Goal: Task Accomplishment & Management: Use online tool/utility

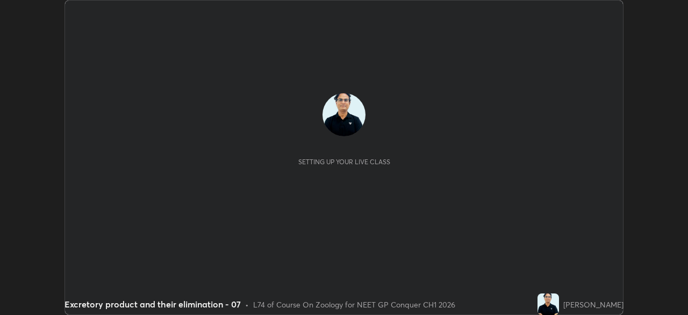
scroll to position [315, 688]
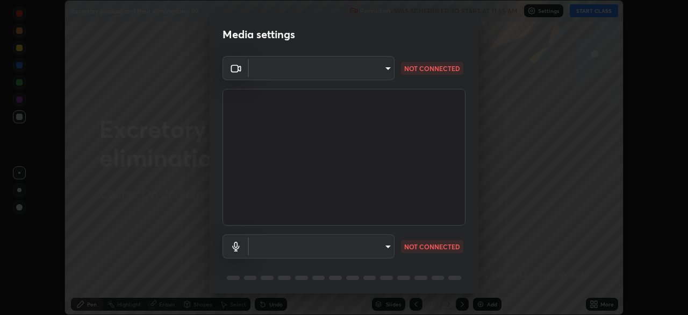
type input "1a0cd2fa9eaecc5464ce661d2c376d4f68bb2a1a8db1c3726163fcb70f995fb6"
type input "default"
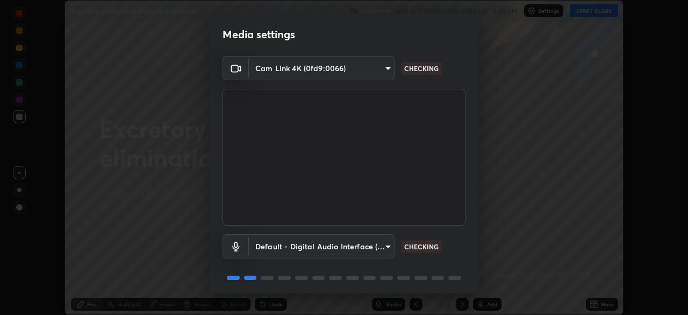
scroll to position [38, 0]
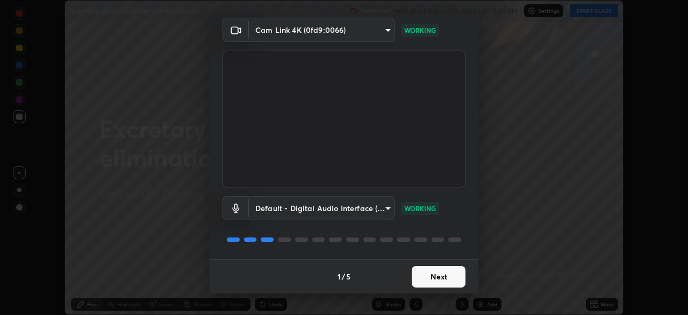
click at [438, 280] on button "Next" at bounding box center [439, 277] width 54 height 22
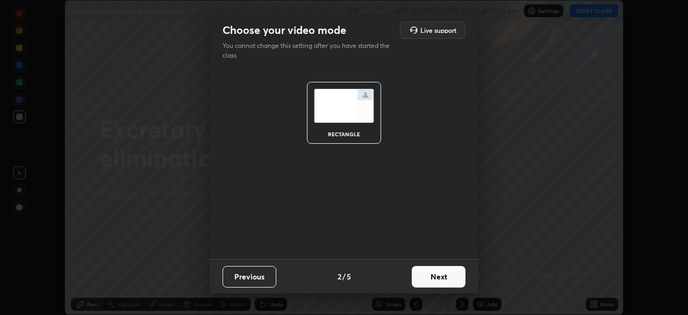
scroll to position [0, 0]
click at [440, 279] on button "Next" at bounding box center [439, 277] width 54 height 22
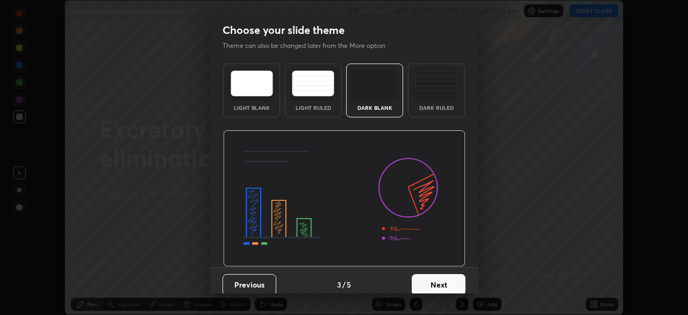
click at [439, 276] on button "Next" at bounding box center [439, 285] width 54 height 22
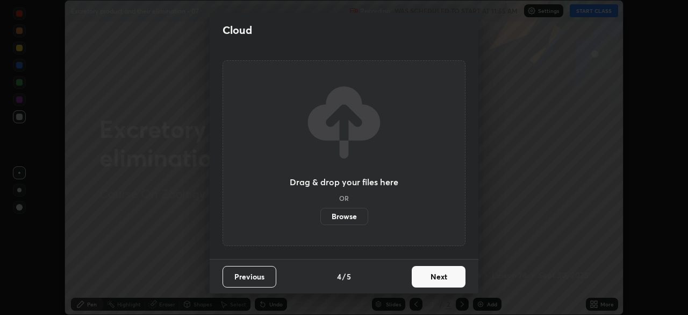
click at [432, 281] on button "Next" at bounding box center [439, 277] width 54 height 22
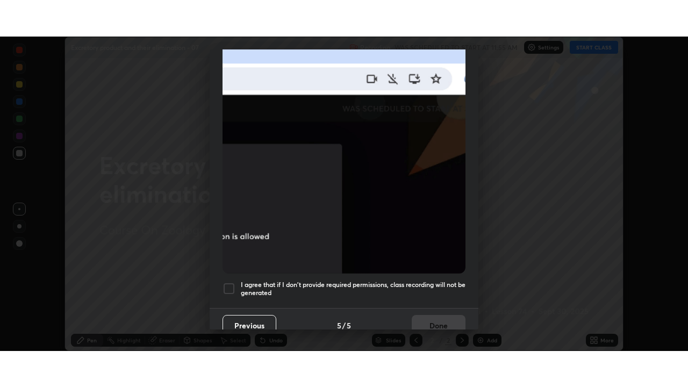
scroll to position [258, 0]
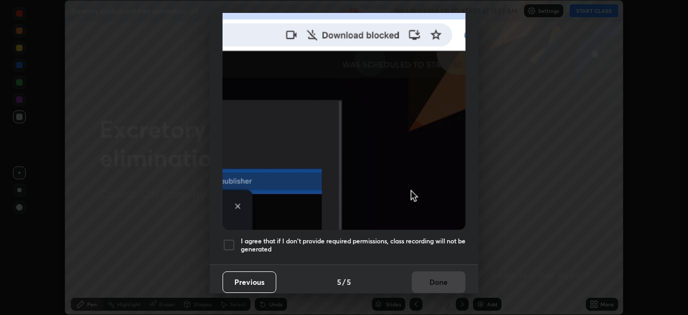
click at [229, 238] on div at bounding box center [229, 244] width 13 height 13
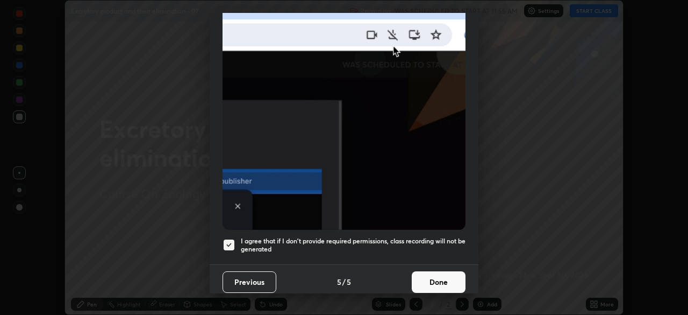
click at [437, 276] on button "Done" at bounding box center [439, 282] width 54 height 22
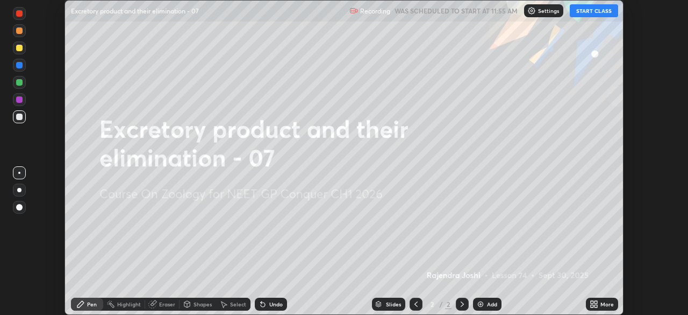
click at [599, 12] on button "START CLASS" at bounding box center [594, 10] width 48 height 13
click at [592, 305] on icon at bounding box center [592, 305] width 3 height 3
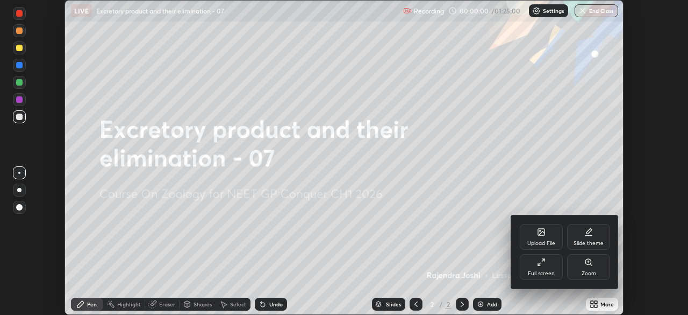
click at [546, 267] on div "Full screen" at bounding box center [541, 267] width 43 height 26
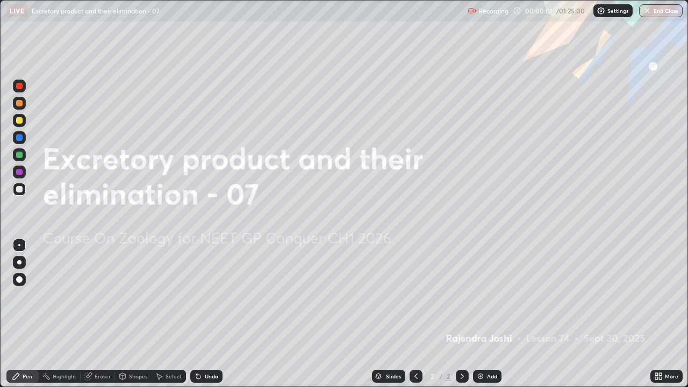
scroll to position [387, 688]
click at [485, 314] on div "Add" at bounding box center [487, 376] width 29 height 13
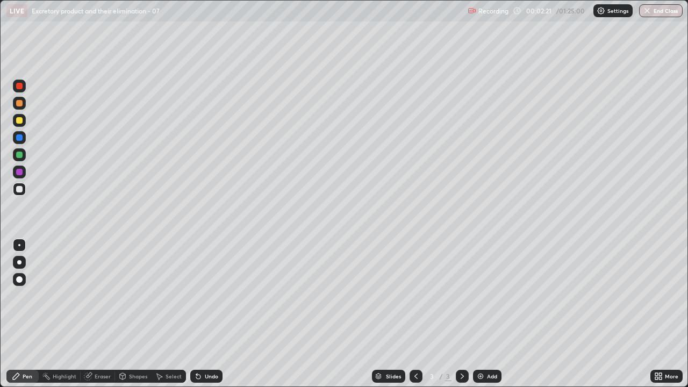
click at [207, 314] on div "Undo" at bounding box center [206, 376] width 32 height 13
click at [19, 155] on div at bounding box center [19, 155] width 6 height 6
click at [20, 174] on div at bounding box center [19, 172] width 6 height 6
click at [21, 261] on div at bounding box center [19, 262] width 4 height 4
click at [19, 245] on div at bounding box center [19, 245] width 2 height 2
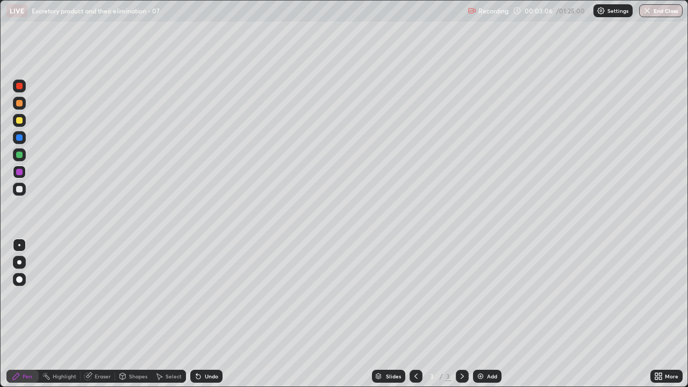
click at [23, 190] on div at bounding box center [19, 189] width 13 height 13
click at [24, 170] on div at bounding box center [19, 172] width 13 height 13
click at [19, 262] on div at bounding box center [19, 262] width 4 height 4
click at [22, 189] on div at bounding box center [19, 189] width 6 height 6
click at [19, 245] on div at bounding box center [19, 245] width 2 height 2
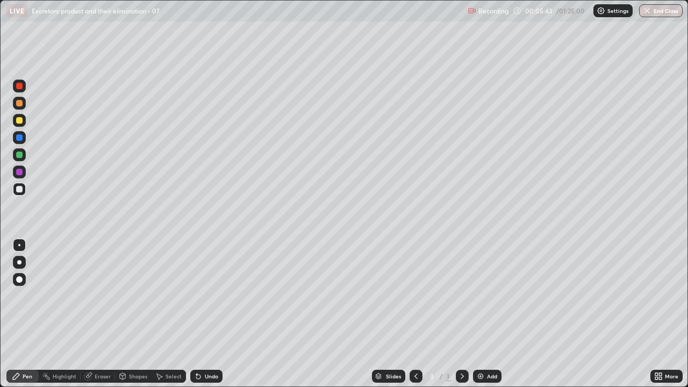
click at [20, 87] on div at bounding box center [19, 86] width 6 height 6
click at [485, 314] on div "Add" at bounding box center [487, 376] width 29 height 13
click at [18, 188] on div at bounding box center [19, 189] width 6 height 6
click at [23, 190] on div at bounding box center [19, 189] width 13 height 13
click at [415, 314] on icon at bounding box center [416, 376] width 3 height 5
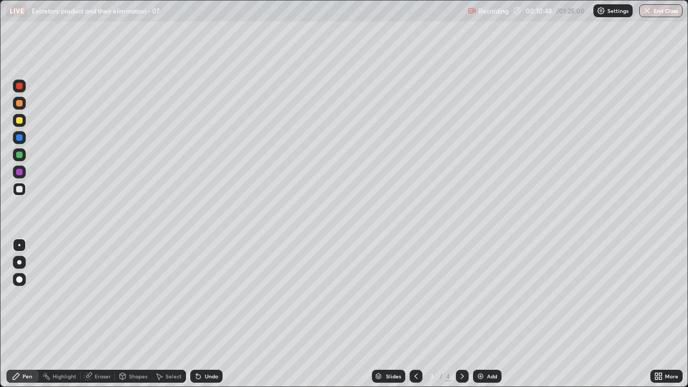
click at [103, 314] on div "Eraser" at bounding box center [103, 376] width 16 height 5
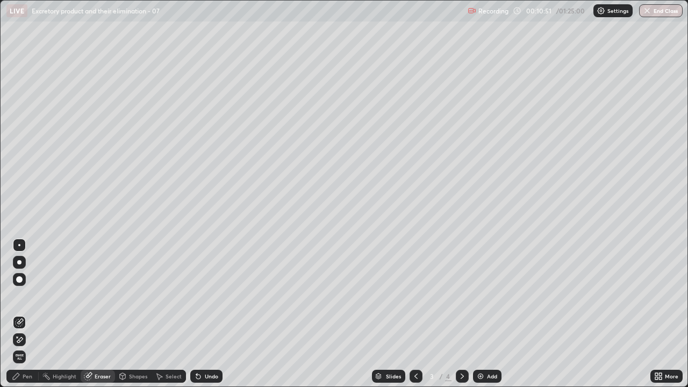
click at [30, 314] on div "Pen" at bounding box center [28, 376] width 10 height 5
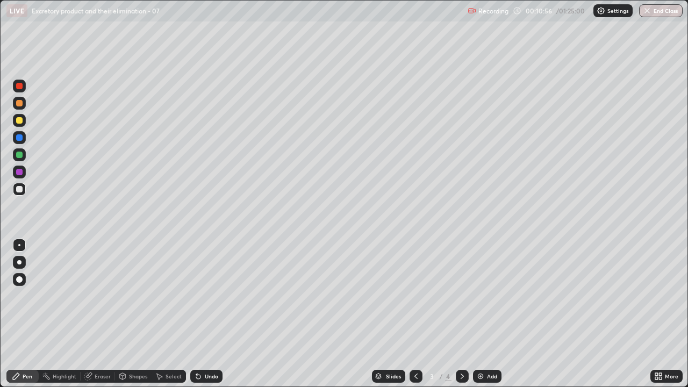
click at [209, 314] on div "Undo" at bounding box center [211, 376] width 13 height 5
click at [459, 314] on div at bounding box center [462, 376] width 13 height 13
click at [23, 155] on div at bounding box center [19, 154] width 13 height 13
click at [19, 262] on div at bounding box center [19, 262] width 4 height 4
click at [20, 138] on div at bounding box center [19, 137] width 6 height 6
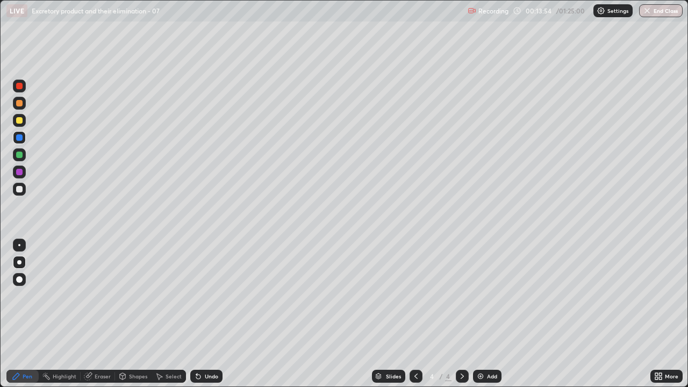
click at [18, 189] on div at bounding box center [19, 189] width 6 height 6
click at [19, 245] on div at bounding box center [19, 245] width 2 height 2
click at [21, 170] on div at bounding box center [19, 172] width 6 height 6
click at [20, 189] on div at bounding box center [19, 189] width 6 height 6
click at [24, 122] on div at bounding box center [19, 120] width 13 height 13
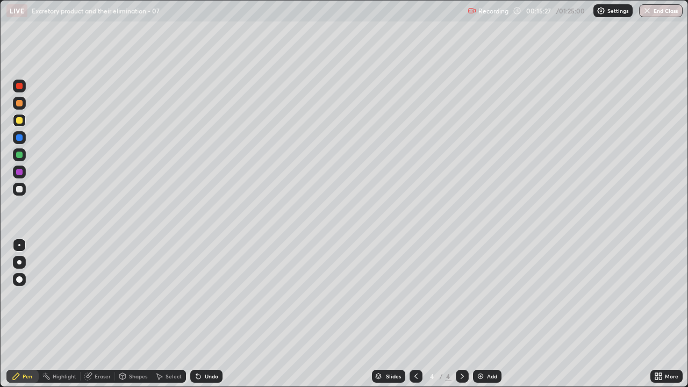
click at [20, 260] on div at bounding box center [19, 262] width 4 height 4
click at [461, 314] on icon at bounding box center [462, 376] width 9 height 9
click at [476, 314] on img at bounding box center [480, 376] width 9 height 9
click at [22, 189] on div at bounding box center [19, 189] width 6 height 6
click at [23, 172] on div at bounding box center [19, 172] width 13 height 13
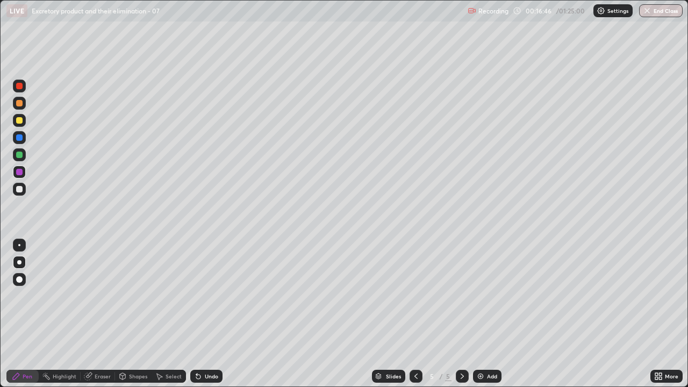
click at [20, 123] on div at bounding box center [19, 120] width 6 height 6
click at [20, 105] on div at bounding box center [19, 103] width 6 height 6
click at [22, 87] on div at bounding box center [19, 86] width 6 height 6
click at [25, 171] on div at bounding box center [19, 172] width 13 height 13
click at [18, 189] on div at bounding box center [19, 189] width 6 height 6
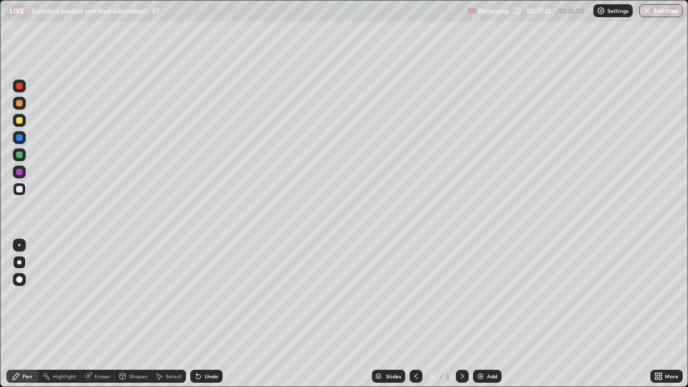
click at [19, 245] on div at bounding box center [19, 245] width 2 height 2
click at [414, 314] on icon at bounding box center [416, 376] width 9 height 9
click at [213, 314] on div "Undo" at bounding box center [211, 376] width 13 height 5
click at [216, 314] on div "Undo" at bounding box center [211, 376] width 13 height 5
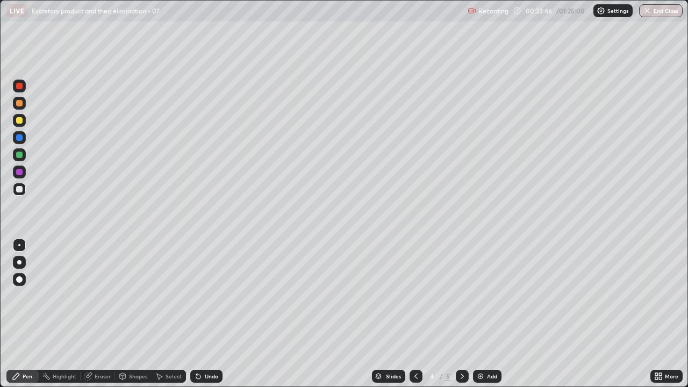
click at [218, 314] on div "Undo" at bounding box center [206, 376] width 32 height 13
click at [217, 314] on div "Undo" at bounding box center [211, 376] width 13 height 5
click at [217, 314] on div "Undo" at bounding box center [206, 376] width 32 height 13
click at [216, 314] on div "Undo" at bounding box center [211, 376] width 13 height 5
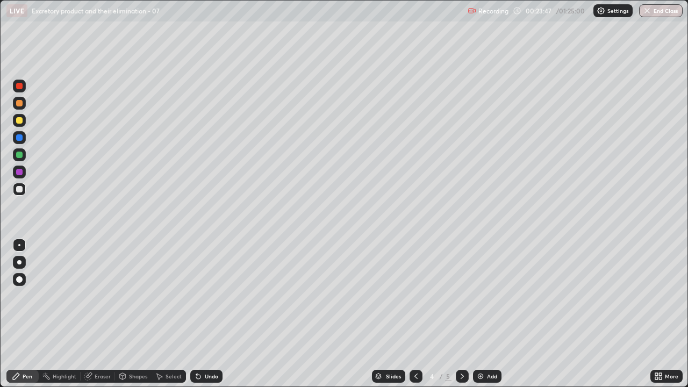
click at [216, 314] on div "Undo" at bounding box center [211, 376] width 13 height 5
click at [215, 314] on div "Undo" at bounding box center [211, 376] width 13 height 5
click at [217, 314] on div "Undo" at bounding box center [206, 376] width 32 height 13
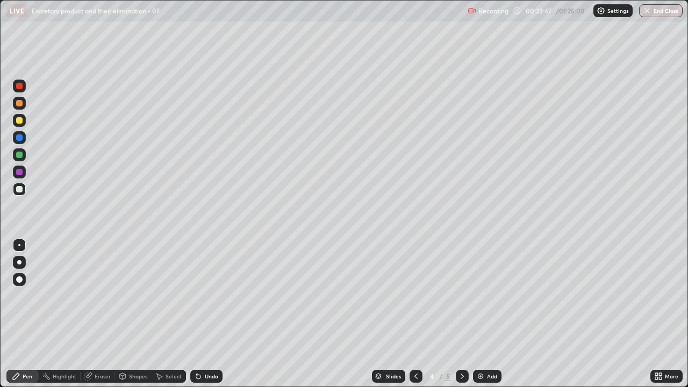
click at [217, 314] on div "Undo" at bounding box center [206, 376] width 32 height 13
click at [216, 314] on div "Undo" at bounding box center [211, 376] width 13 height 5
click at [215, 314] on div "Undo" at bounding box center [211, 376] width 13 height 5
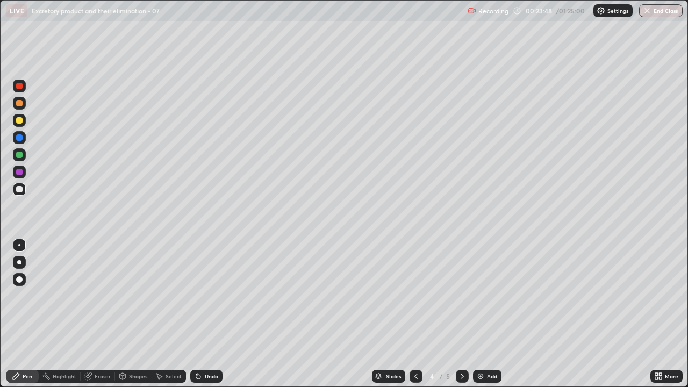
click at [216, 314] on div "Undo" at bounding box center [206, 376] width 32 height 13
click at [215, 314] on div "Undo" at bounding box center [206, 376] width 32 height 13
click at [216, 314] on div "Undo" at bounding box center [206, 376] width 32 height 13
click at [215, 314] on div "Undo" at bounding box center [206, 376] width 32 height 13
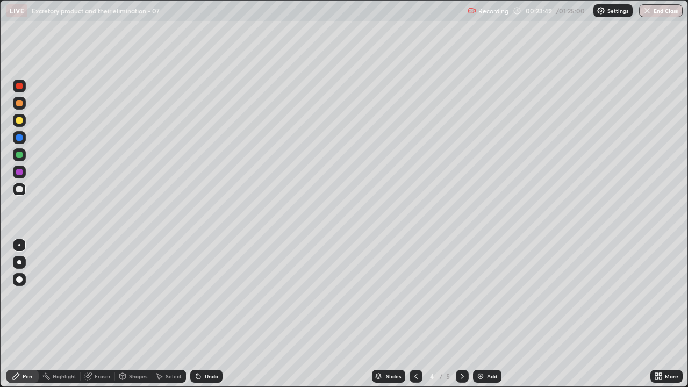
click at [216, 314] on div "Undo" at bounding box center [206, 376] width 32 height 13
click at [215, 314] on div "Undo" at bounding box center [206, 376] width 32 height 13
click at [216, 314] on div "Undo" at bounding box center [206, 376] width 32 height 13
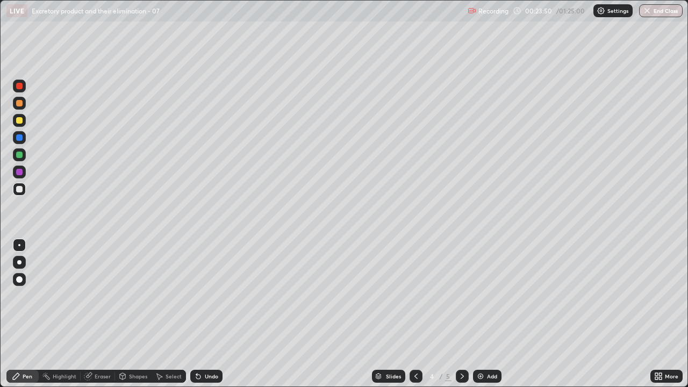
click at [216, 314] on div "Undo" at bounding box center [206, 376] width 32 height 13
click at [215, 314] on div "Undo" at bounding box center [206, 376] width 32 height 13
click at [216, 314] on div "Undo" at bounding box center [206, 376] width 32 height 13
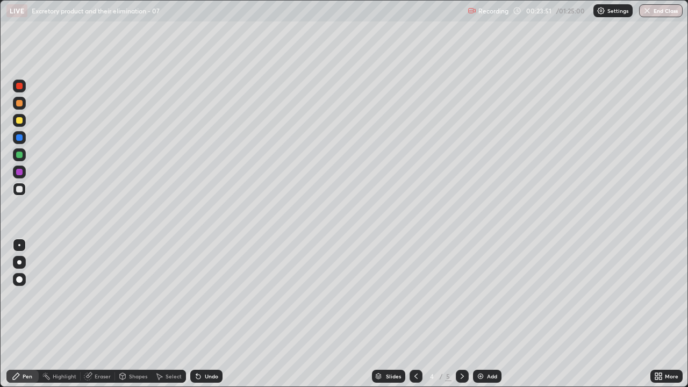
click at [217, 314] on div "Undo" at bounding box center [206, 376] width 32 height 13
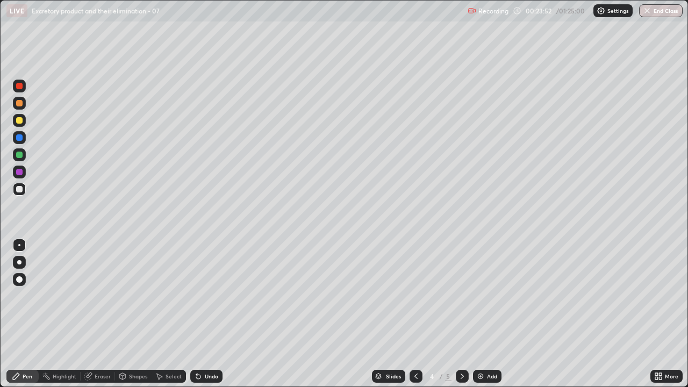
click at [218, 314] on div "Undo" at bounding box center [206, 376] width 32 height 13
click at [217, 314] on div "Undo" at bounding box center [211, 376] width 13 height 5
click at [19, 122] on div at bounding box center [19, 120] width 6 height 6
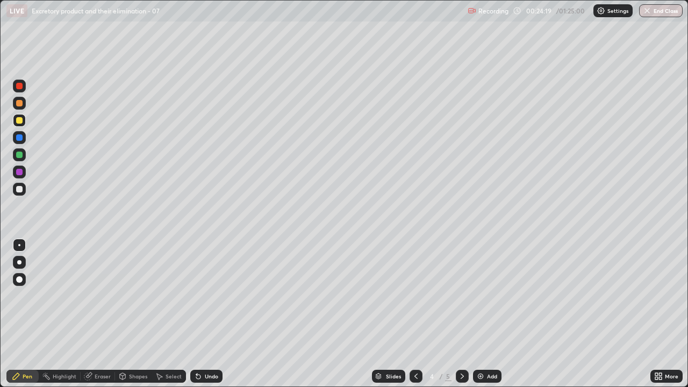
click at [98, 314] on div "Eraser" at bounding box center [103, 376] width 16 height 5
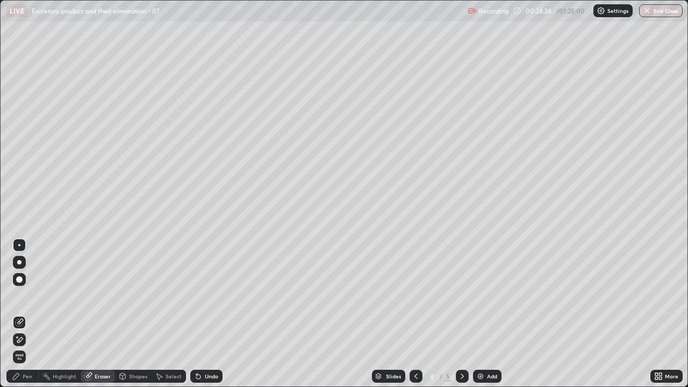
click at [24, 314] on div "Pen" at bounding box center [28, 376] width 10 height 5
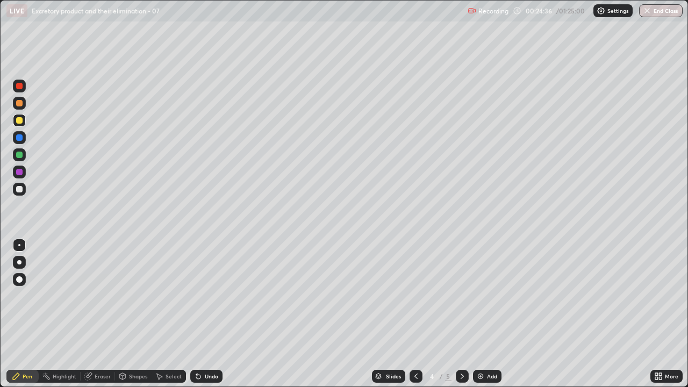
click at [23, 139] on div at bounding box center [19, 137] width 13 height 13
click at [415, 314] on div at bounding box center [416, 376] width 13 height 13
click at [329, 314] on div "Slides 3 / 5 Add" at bounding box center [437, 377] width 428 height 22
click at [460, 314] on icon at bounding box center [462, 376] width 9 height 9
click at [462, 314] on icon at bounding box center [462, 376] width 9 height 9
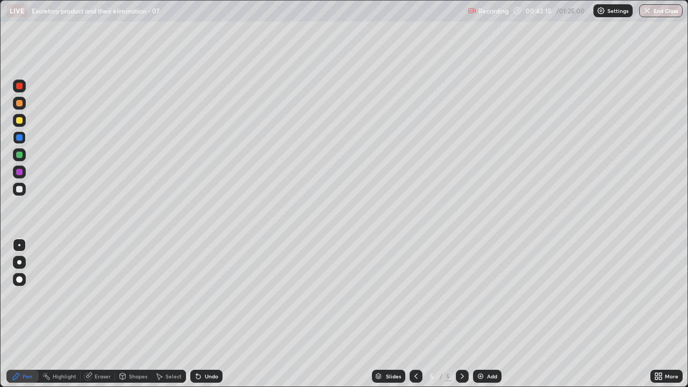
click at [21, 118] on div at bounding box center [19, 120] width 6 height 6
click at [494, 314] on div "Add" at bounding box center [487, 376] width 29 height 13
click at [22, 189] on div at bounding box center [19, 189] width 6 height 6
click at [17, 246] on div at bounding box center [19, 245] width 13 height 13
click at [211, 314] on div "Undo" at bounding box center [211, 376] width 13 height 5
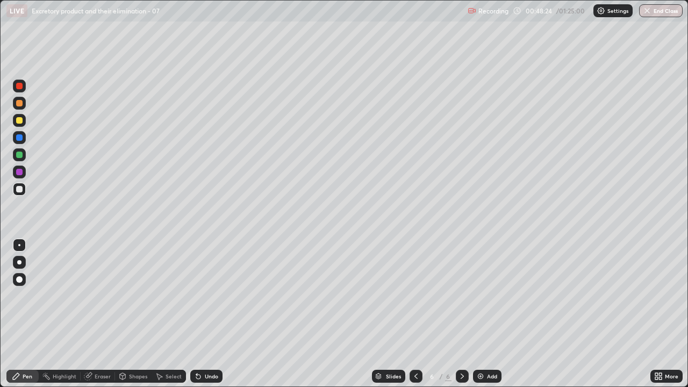
click at [211, 314] on div "Undo" at bounding box center [211, 376] width 13 height 5
click at [209, 314] on div "Undo" at bounding box center [211, 376] width 13 height 5
click at [20, 123] on div at bounding box center [19, 120] width 6 height 6
click at [493, 314] on div "Add" at bounding box center [492, 376] width 10 height 5
click at [20, 193] on div at bounding box center [19, 189] width 13 height 13
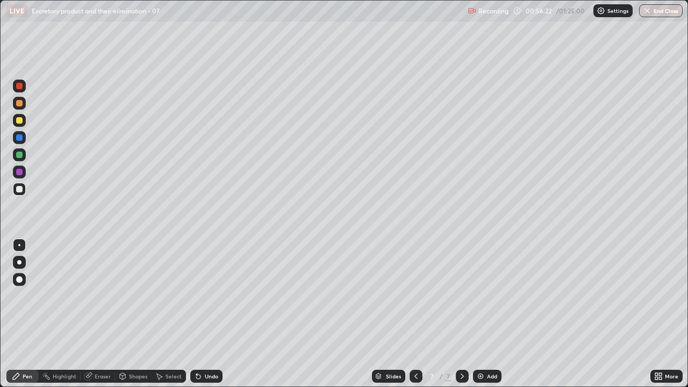
click at [18, 189] on div at bounding box center [19, 189] width 6 height 6
click at [20, 139] on div at bounding box center [19, 137] width 6 height 6
click at [22, 125] on div at bounding box center [19, 120] width 13 height 13
click at [20, 121] on div at bounding box center [19, 120] width 6 height 6
click at [19, 262] on div at bounding box center [19, 262] width 4 height 4
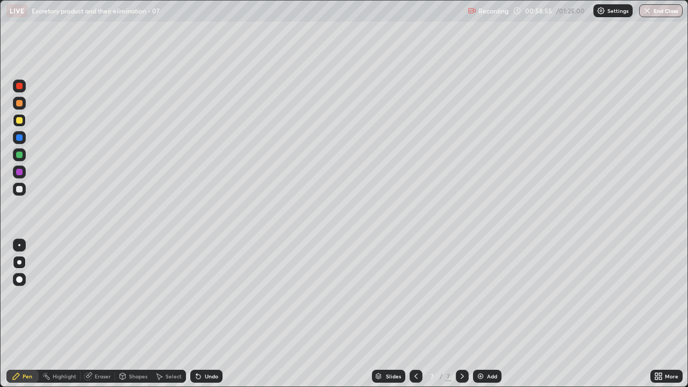
click at [20, 155] on div at bounding box center [19, 155] width 6 height 6
click at [19, 245] on div at bounding box center [19, 245] width 2 height 2
click at [18, 188] on div at bounding box center [19, 189] width 6 height 6
click at [211, 314] on div "Undo" at bounding box center [206, 376] width 32 height 13
click at [209, 314] on div "Undo" at bounding box center [206, 376] width 32 height 13
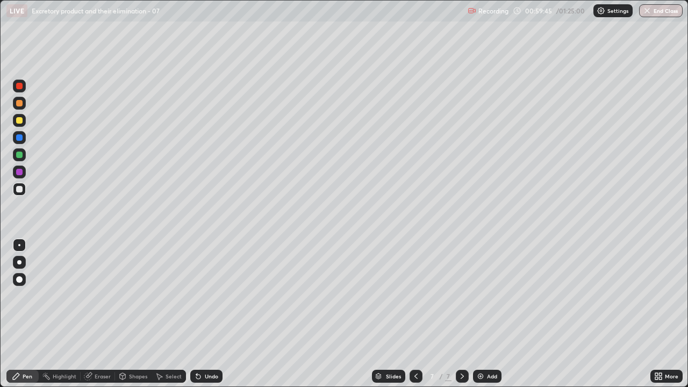
click at [207, 314] on div "Undo" at bounding box center [211, 376] width 13 height 5
click at [18, 87] on div at bounding box center [19, 86] width 6 height 6
click at [22, 193] on div at bounding box center [19, 189] width 13 height 13
click at [21, 87] on div at bounding box center [19, 86] width 6 height 6
click at [19, 138] on div at bounding box center [19, 137] width 6 height 6
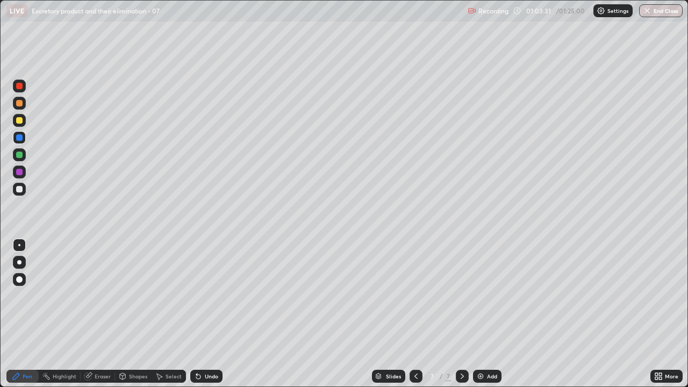
click at [21, 137] on div at bounding box center [19, 137] width 6 height 6
click at [20, 105] on div at bounding box center [19, 103] width 6 height 6
click at [22, 174] on div at bounding box center [19, 172] width 13 height 13
click at [484, 314] on div "Add" at bounding box center [487, 376] width 29 height 13
click at [23, 189] on div at bounding box center [19, 189] width 13 height 13
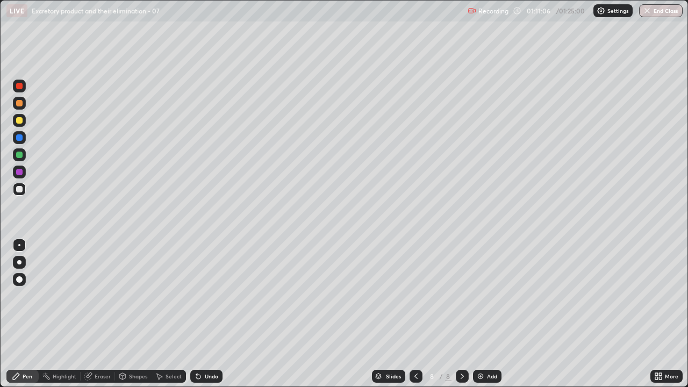
click at [415, 314] on icon at bounding box center [416, 376] width 9 height 9
click at [462, 314] on icon at bounding box center [462, 376] width 9 height 9
click at [19, 262] on div at bounding box center [19, 262] width 4 height 4
click at [22, 121] on div at bounding box center [19, 120] width 6 height 6
click at [21, 155] on div at bounding box center [19, 155] width 6 height 6
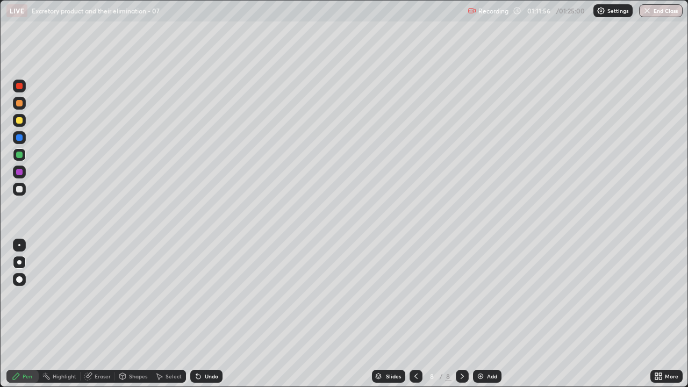
click at [19, 245] on div at bounding box center [19, 245] width 2 height 2
click at [19, 262] on div at bounding box center [19, 262] width 4 height 4
click at [17, 137] on div at bounding box center [19, 137] width 6 height 6
click at [21, 189] on div at bounding box center [19, 189] width 6 height 6
click at [19, 245] on div at bounding box center [19, 245] width 2 height 2
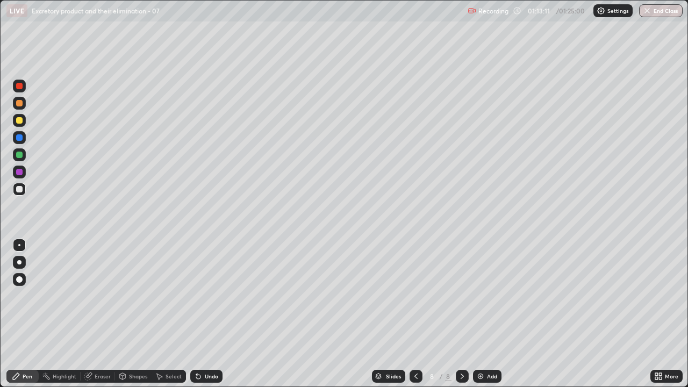
click at [20, 172] on div at bounding box center [19, 172] width 6 height 6
click at [20, 189] on div at bounding box center [19, 189] width 6 height 6
click at [20, 122] on div at bounding box center [19, 120] width 6 height 6
click at [18, 157] on div at bounding box center [19, 155] width 6 height 6
click at [17, 89] on div at bounding box center [19, 86] width 6 height 6
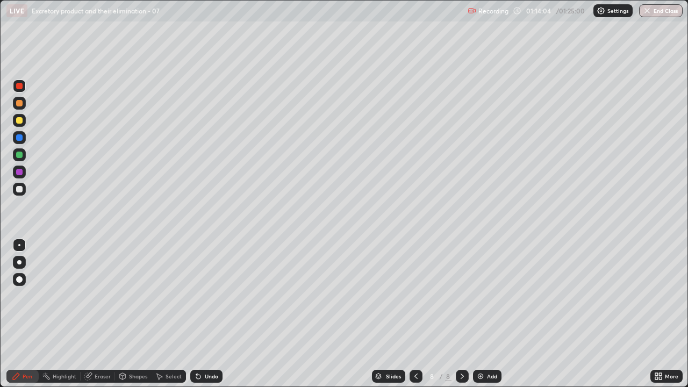
click at [17, 156] on div at bounding box center [19, 155] width 6 height 6
click at [19, 170] on div at bounding box center [19, 172] width 6 height 6
click at [19, 137] on div at bounding box center [19, 137] width 6 height 6
click at [206, 314] on div "Undo" at bounding box center [211, 376] width 13 height 5
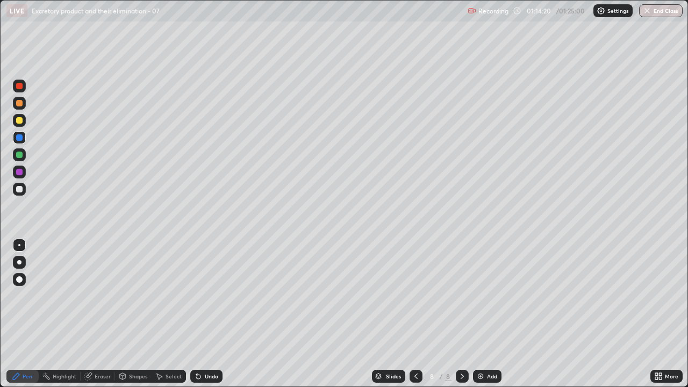
click at [205, 314] on div "Undo" at bounding box center [206, 376] width 32 height 13
click at [209, 314] on div "Undo" at bounding box center [211, 376] width 13 height 5
click at [18, 188] on div at bounding box center [19, 189] width 6 height 6
click at [662, 12] on button "End Class" at bounding box center [661, 10] width 42 height 13
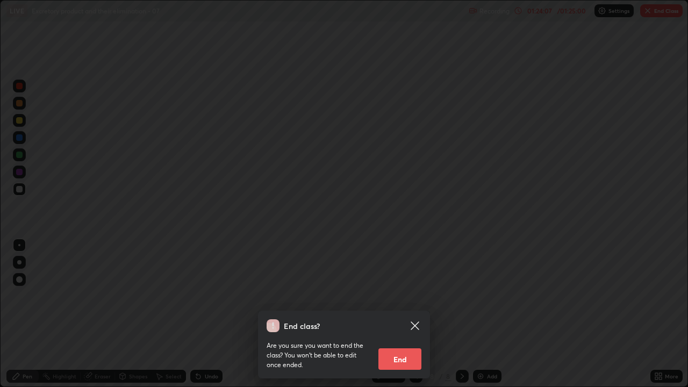
click at [409, 314] on button "End" at bounding box center [400, 359] width 43 height 22
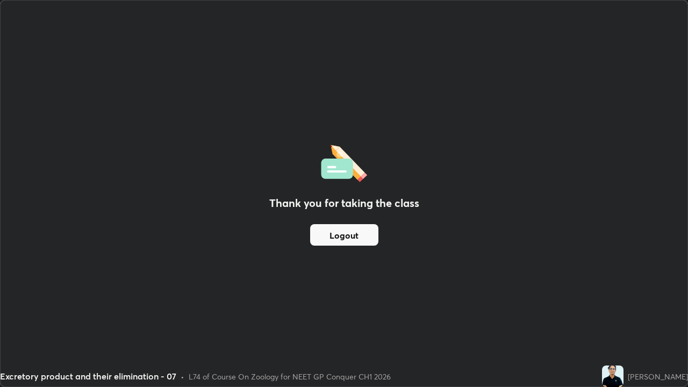
click at [356, 237] on button "Logout" at bounding box center [344, 235] width 68 height 22
